Goal: Task Accomplishment & Management: Use online tool/utility

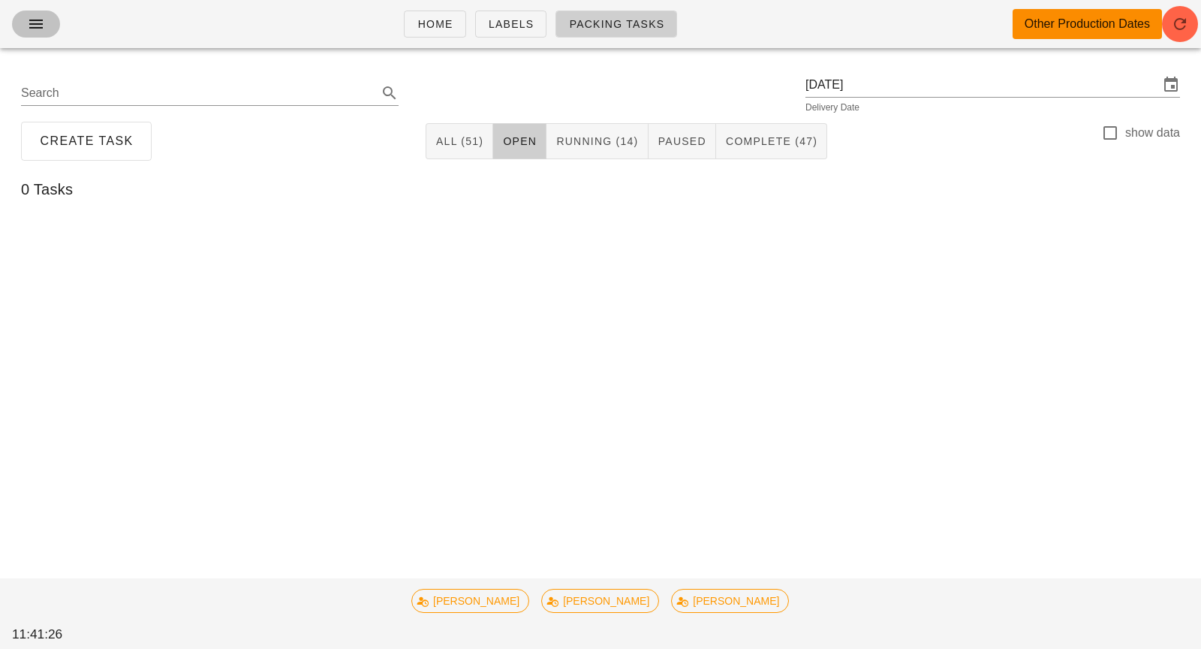
click at [37, 33] on button "button" at bounding box center [36, 24] width 48 height 27
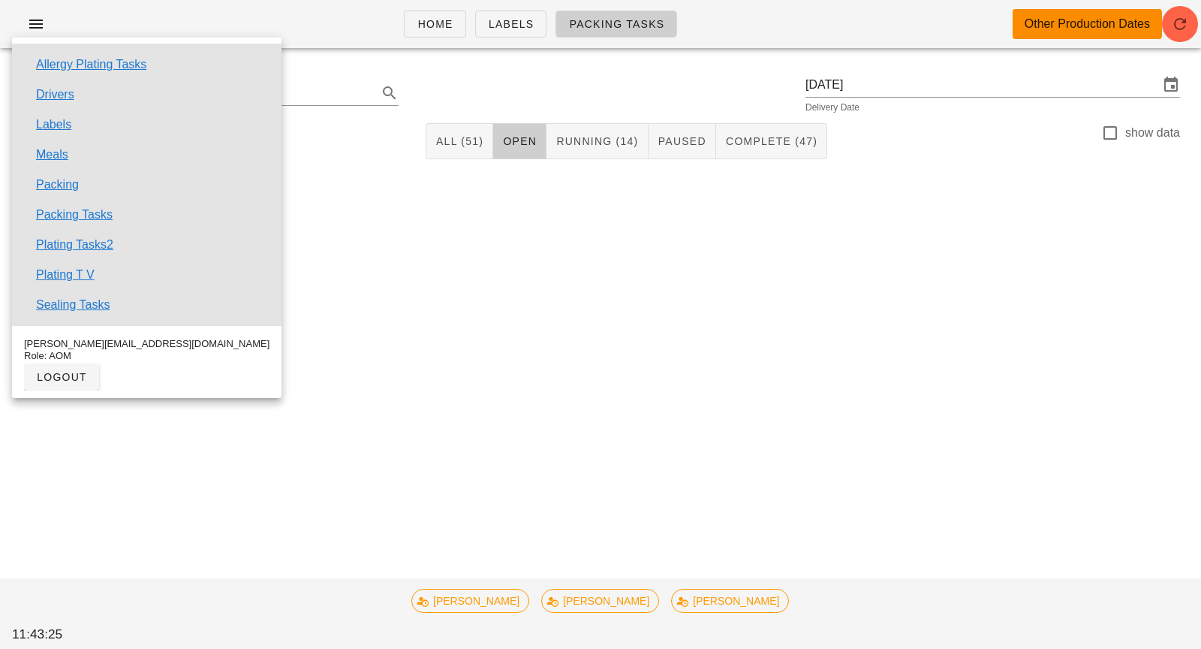
click at [525, 248] on div at bounding box center [600, 226] width 1177 height 45
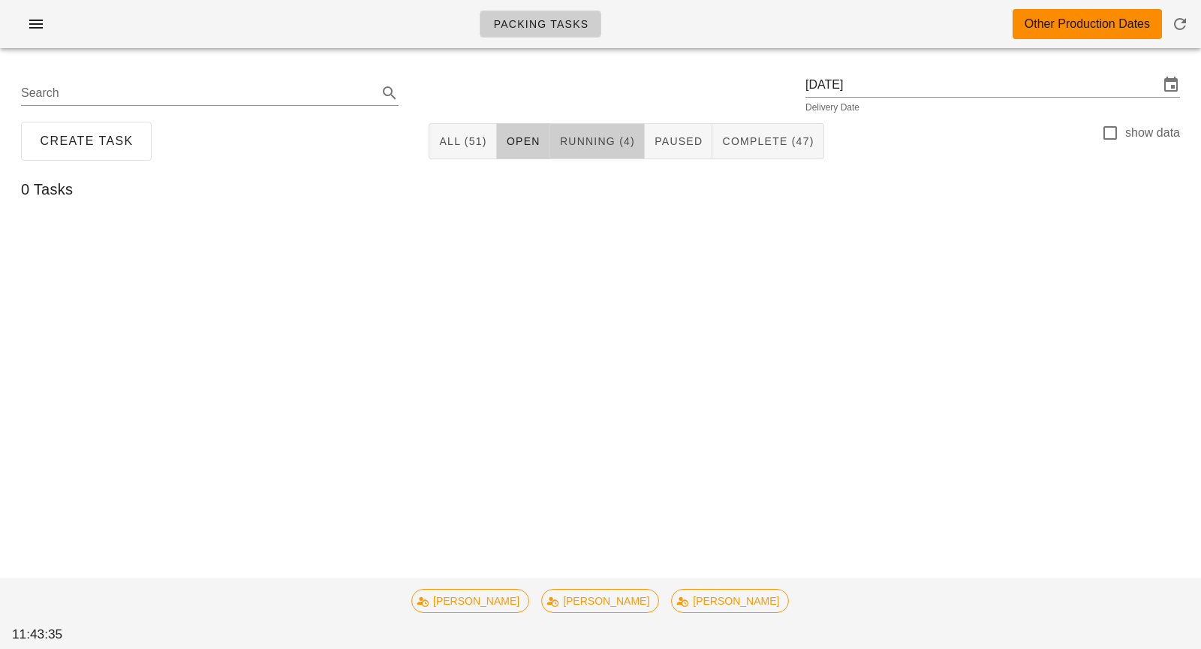
click at [595, 135] on span "Running (4)" at bounding box center [597, 141] width 76 height 12
